Goal: Obtain resource: Download file/media

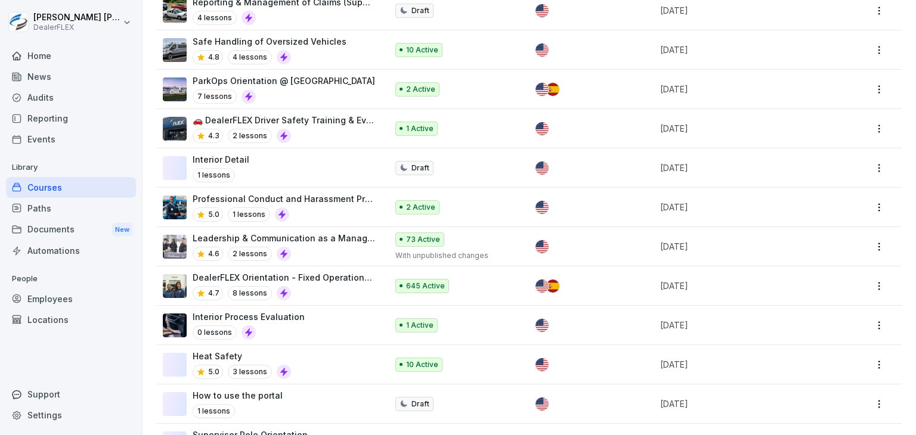
scroll to position [239, 0]
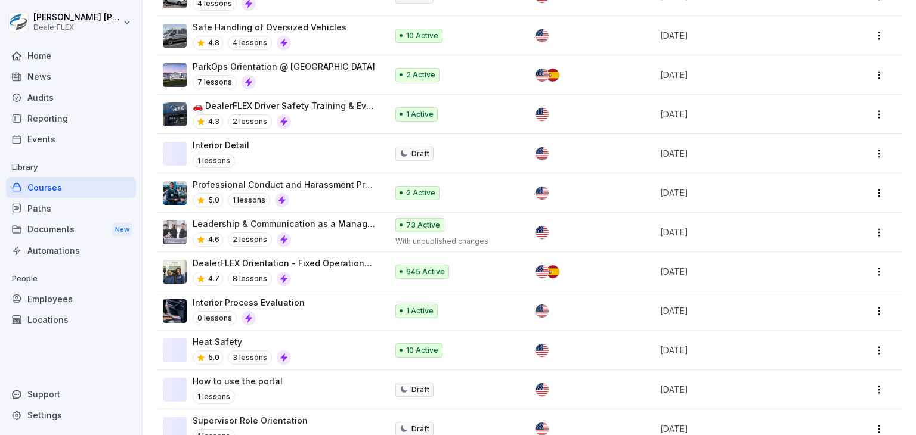
click at [319, 272] on div "4.7 8 lessons" at bounding box center [284, 279] width 182 height 14
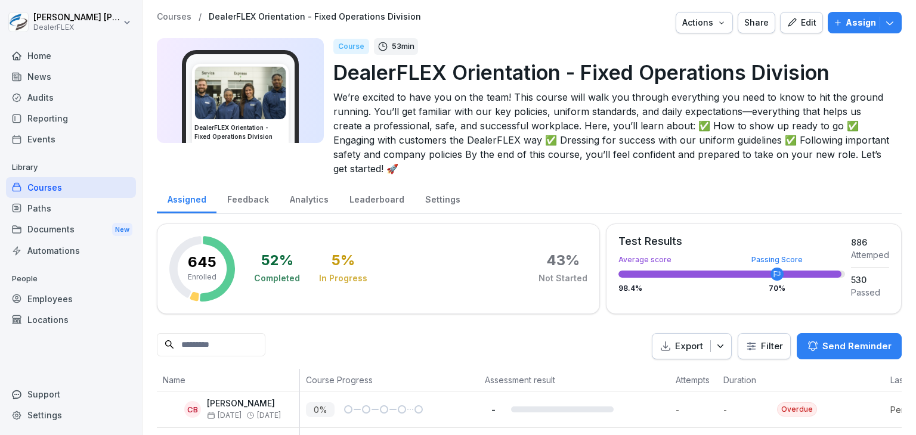
click at [871, 72] on p "DealerFLEX Orientation - Fixed Operations Division" at bounding box center [612, 72] width 559 height 30
click at [717, 349] on icon "button" at bounding box center [720, 347] width 12 height 12
click at [689, 389] on p "Export as CSV file" at bounding box center [680, 393] width 71 height 11
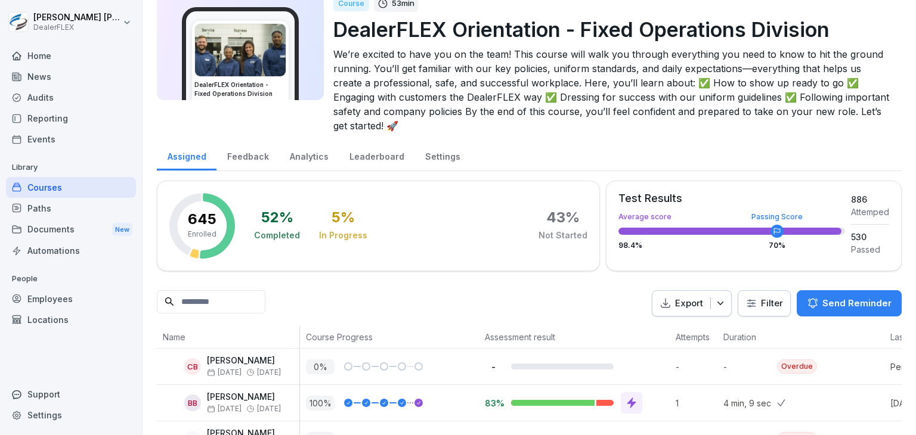
scroll to position [103, 0]
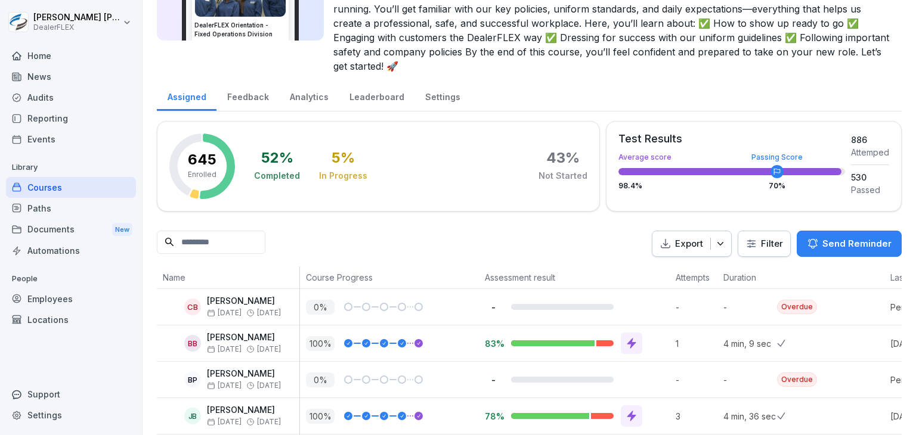
click at [759, 243] on html "Justin Ciccaglione DealerFLEX Home News Audits Reporting Events Library Courses…" at bounding box center [458, 217] width 916 height 435
drag, startPoint x: 565, startPoint y: 241, endPoint x: 658, endPoint y: 242, distance: 93.0
click at [567, 241] on html "Justin Ciccaglione DealerFLEX Home News Audits Reporting Events Library Courses…" at bounding box center [458, 217] width 916 height 435
click at [714, 246] on icon "button" at bounding box center [720, 244] width 12 height 12
click at [694, 292] on p "Export as CSV file" at bounding box center [680, 289] width 71 height 11
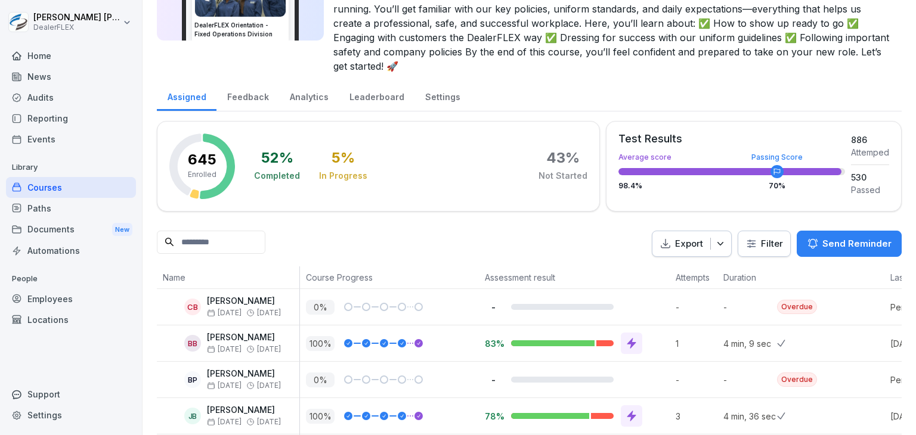
click at [70, 249] on div "Automations" at bounding box center [71, 250] width 130 height 21
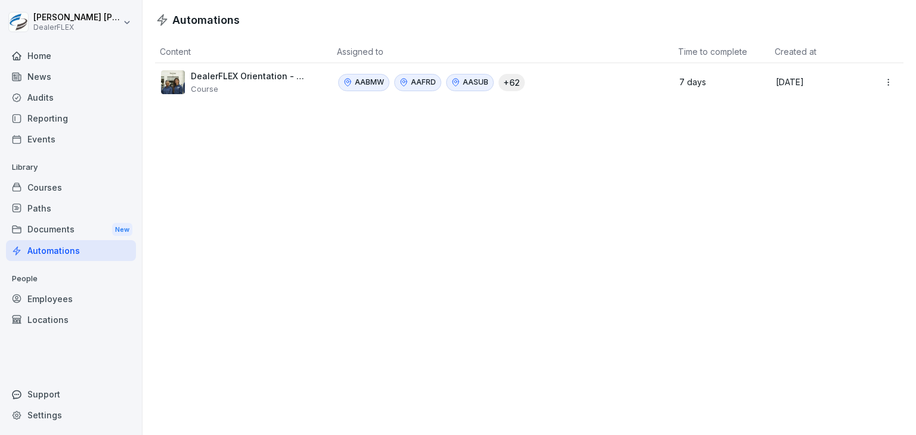
click at [244, 76] on p "DealerFLEX Orientation - Fixed Operations Division" at bounding box center [248, 76] width 115 height 11
click at [881, 81] on html "Justin Ciccaglione DealerFLEX Home News Audits Reporting Events Library Courses…" at bounding box center [458, 217] width 916 height 435
click at [574, 171] on html "Justin Ciccaglione DealerFLEX Home News Audits Reporting Events Library Courses…" at bounding box center [458, 217] width 916 height 435
